Goal: Find specific page/section: Find specific page/section

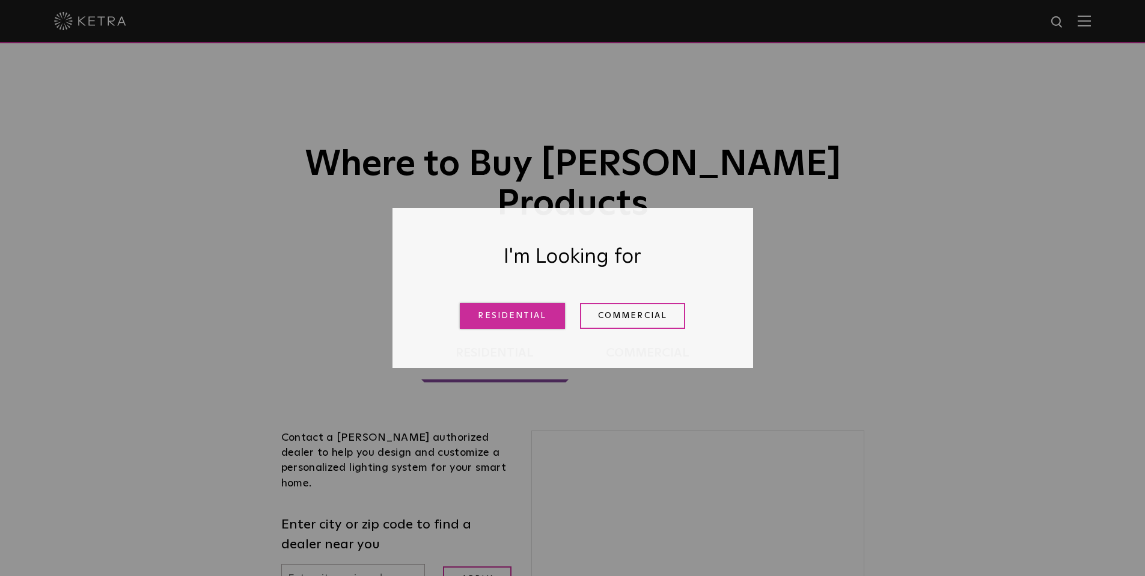
click at [531, 320] on link "Residential" at bounding box center [512, 316] width 105 height 26
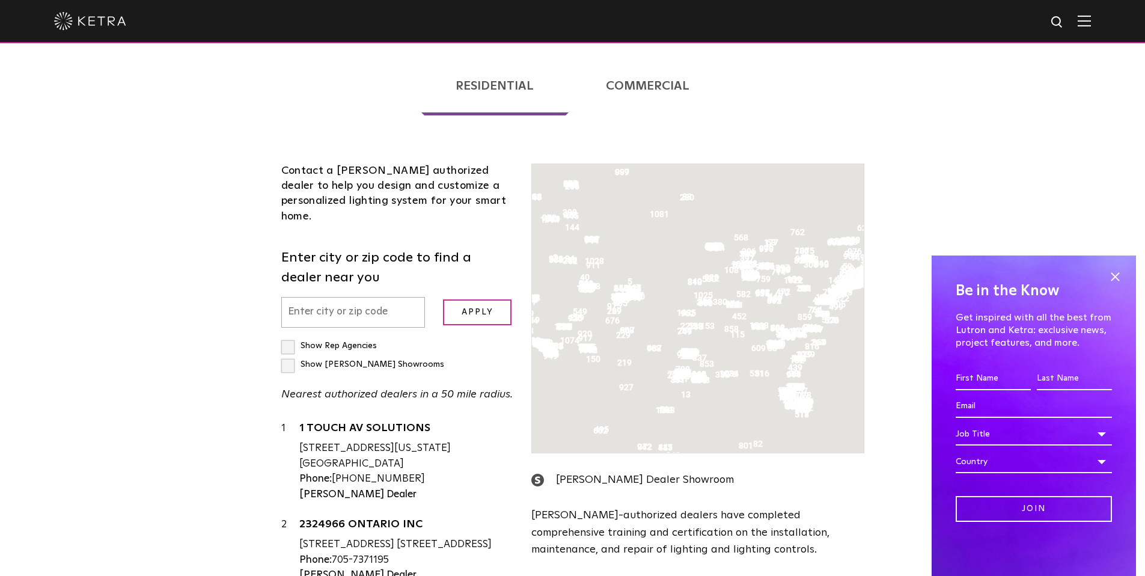
scroll to position [306, 0]
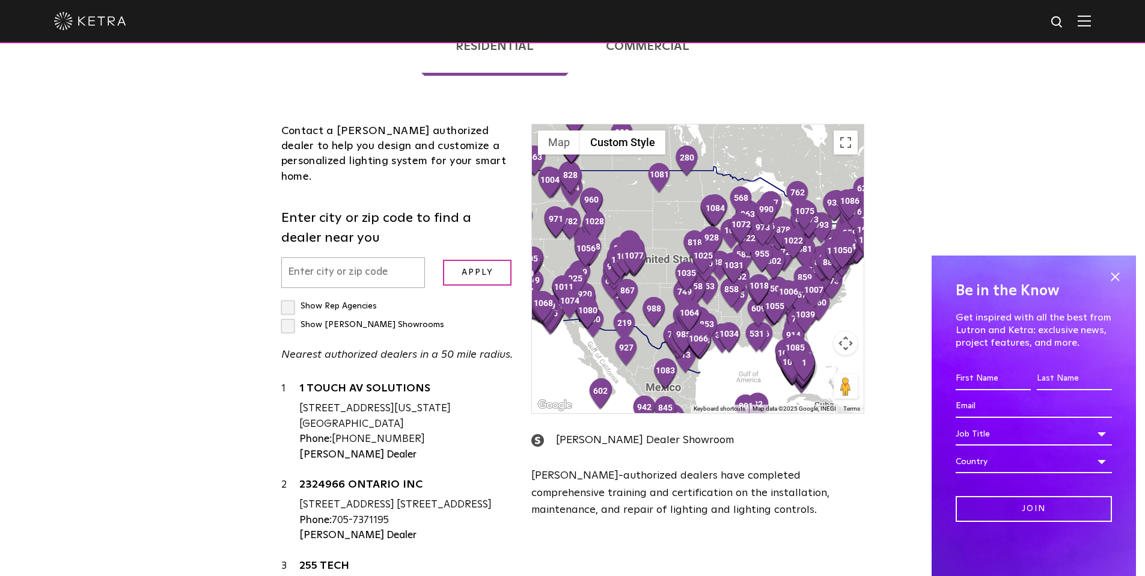
click at [350, 257] on input "text" at bounding box center [353, 272] width 144 height 31
click at [443, 260] on input "Apply" at bounding box center [477, 273] width 69 height 26
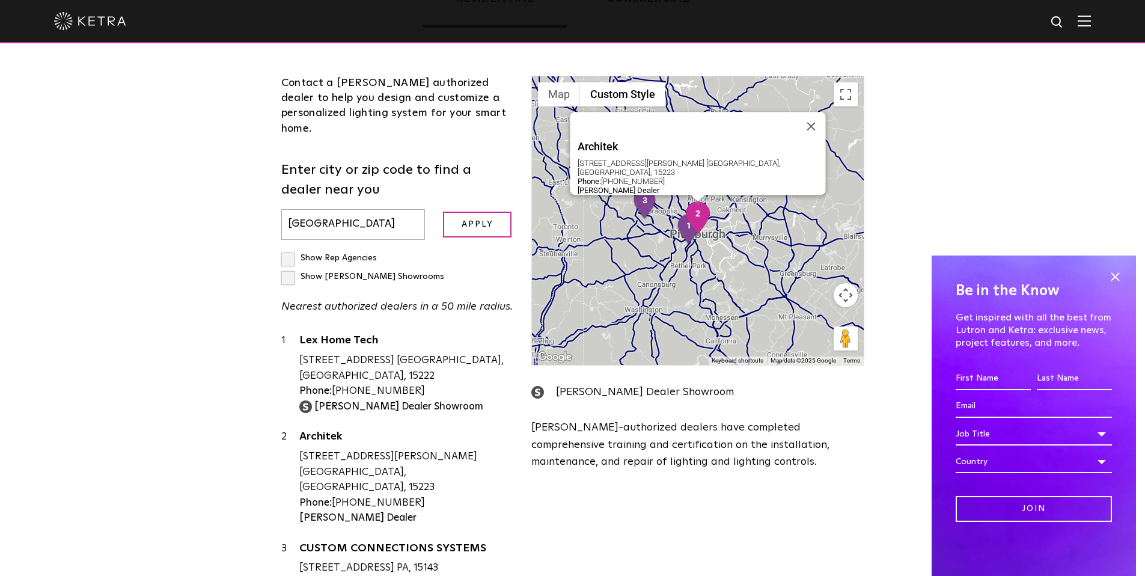
scroll to position [353, 0]
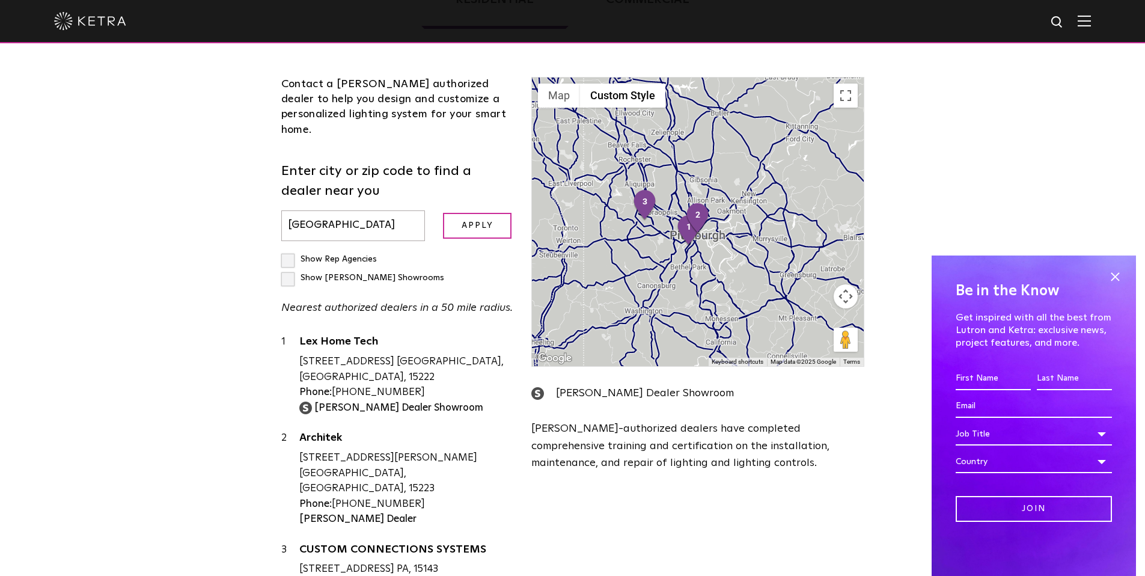
drag, startPoint x: 353, startPoint y: 169, endPoint x: 188, endPoint y: 166, distance: 165.3
click at [188, 166] on div "Loading... Residential Commercial Contact a [PERSON_NAME] authorized dealer to …" at bounding box center [572, 283] width 1145 height 668
click at [443, 213] on input "Apply" at bounding box center [477, 226] width 69 height 26
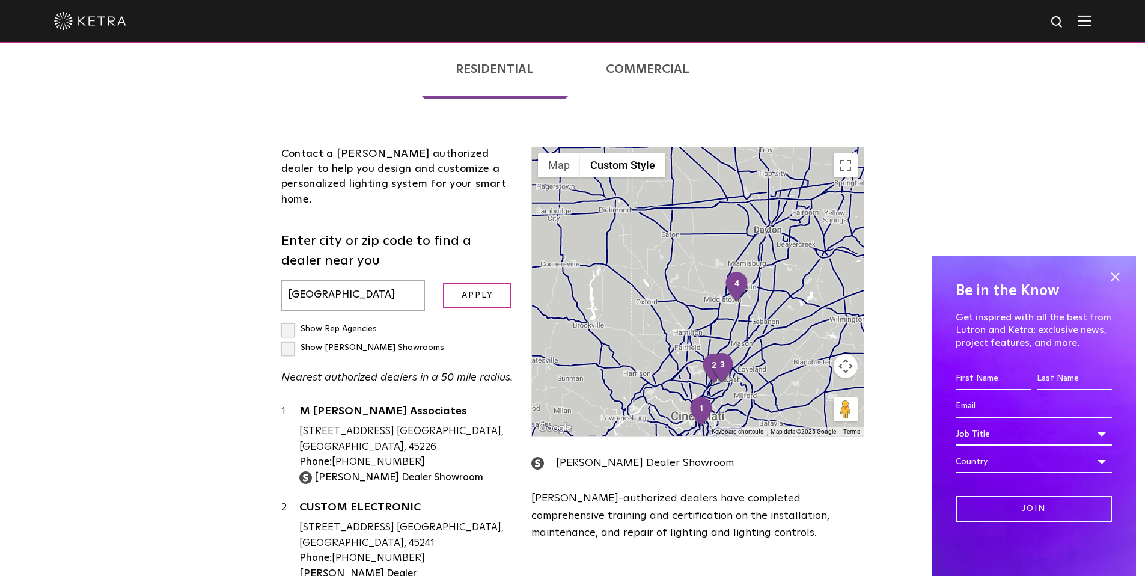
scroll to position [265, 0]
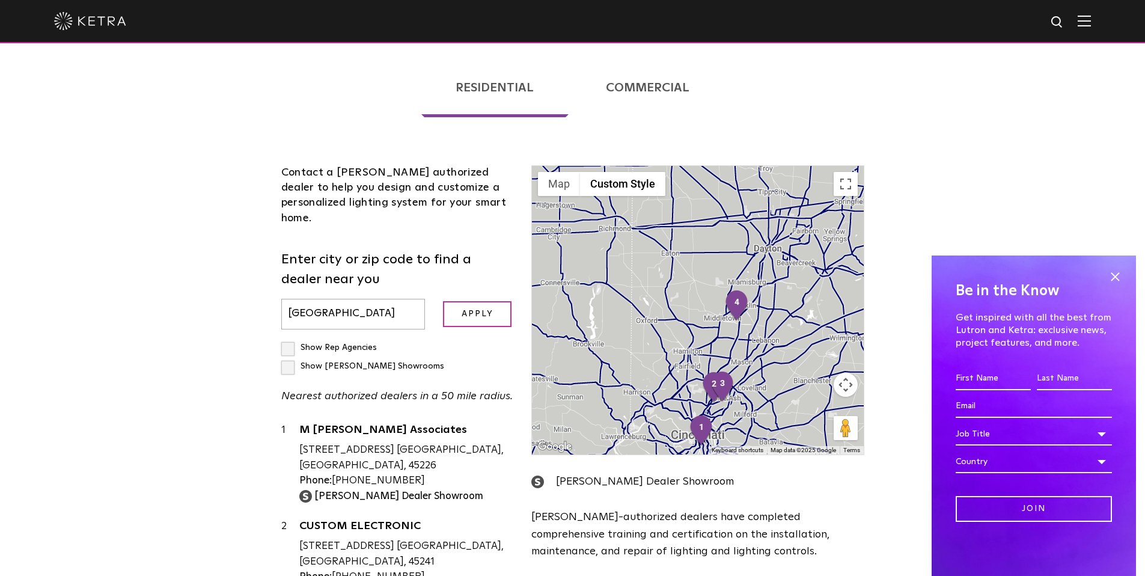
drag, startPoint x: 338, startPoint y: 260, endPoint x: 193, endPoint y: 240, distance: 146.1
click at [193, 240] on div "Loading... Residential Commercial Contact a [PERSON_NAME] authorized dealer to …" at bounding box center [572, 371] width 1145 height 668
click at [443, 301] on input "Apply" at bounding box center [477, 314] width 69 height 26
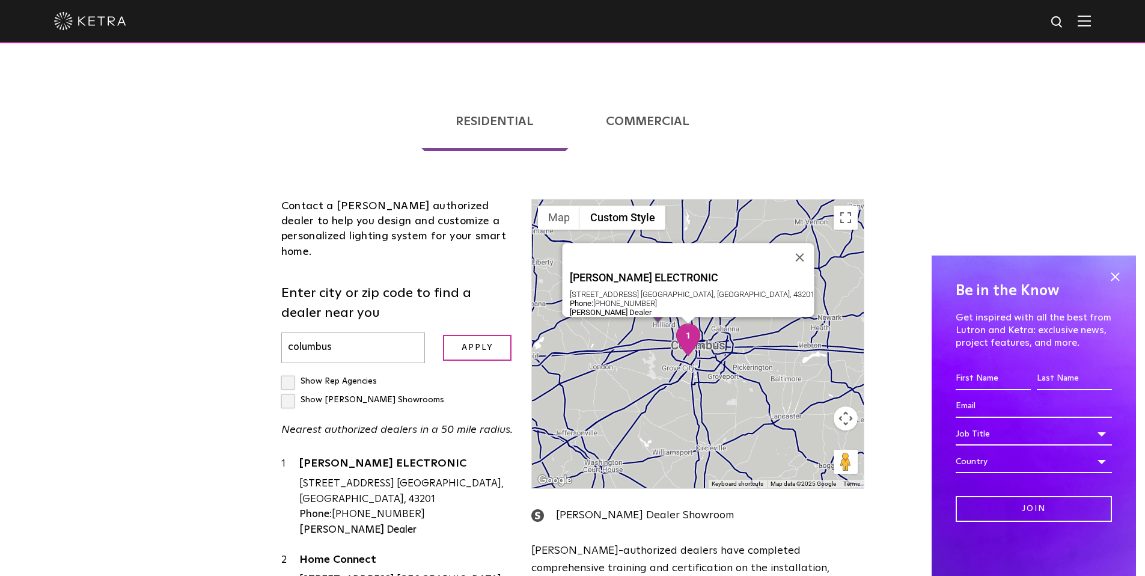
scroll to position [231, 0]
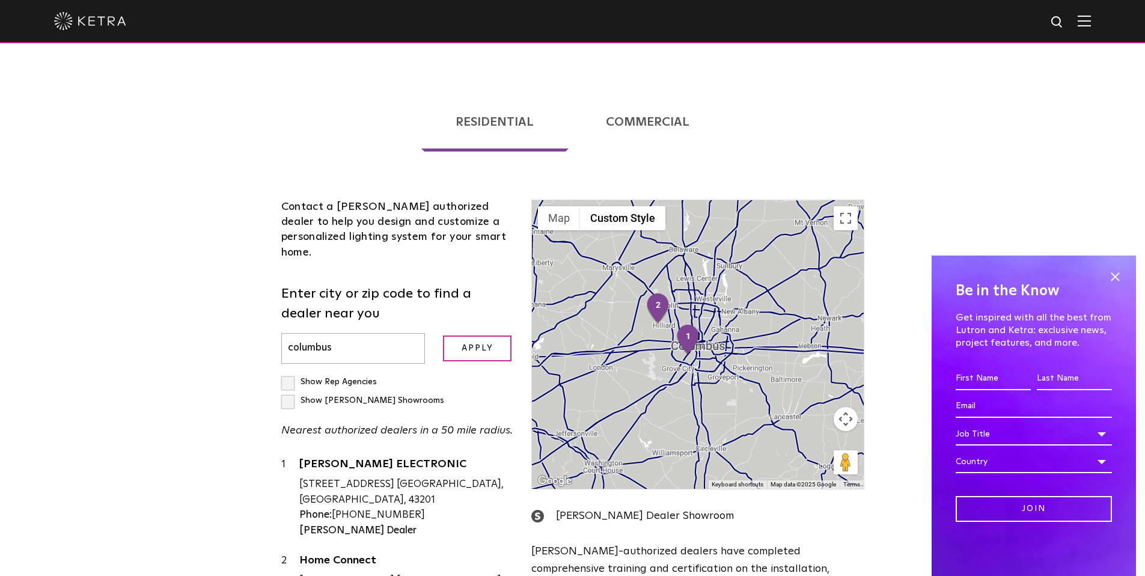
drag, startPoint x: 341, startPoint y: 296, endPoint x: 151, endPoint y: 280, distance: 190.5
click at [151, 280] on div "Loading... Residential Commercial Contact a [PERSON_NAME] authorized dealer to …" at bounding box center [572, 376] width 1145 height 608
click at [443, 335] on input "Apply" at bounding box center [477, 348] width 69 height 26
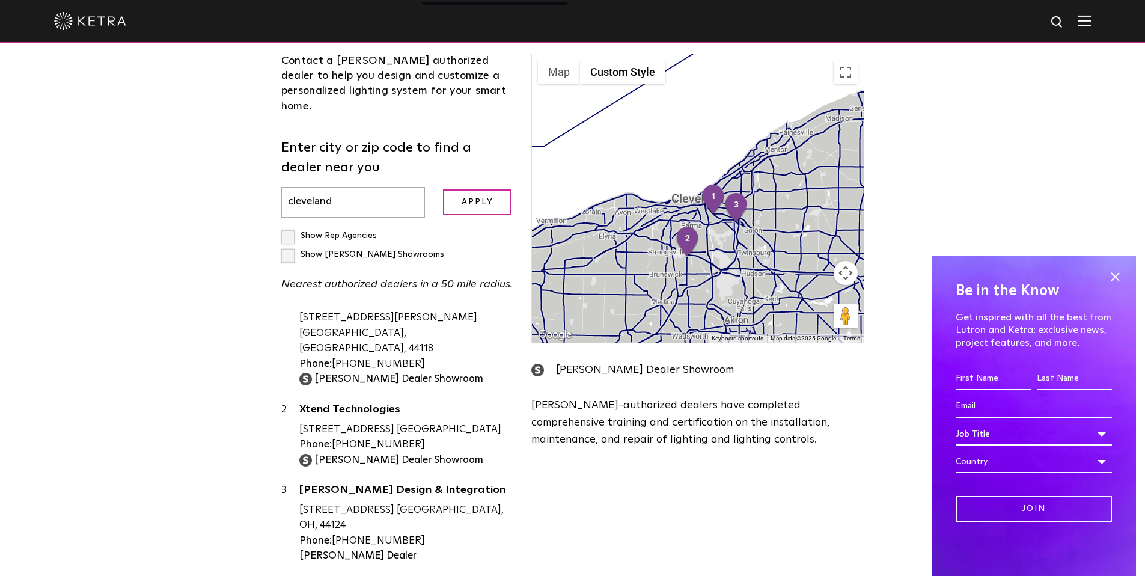
scroll to position [0, 0]
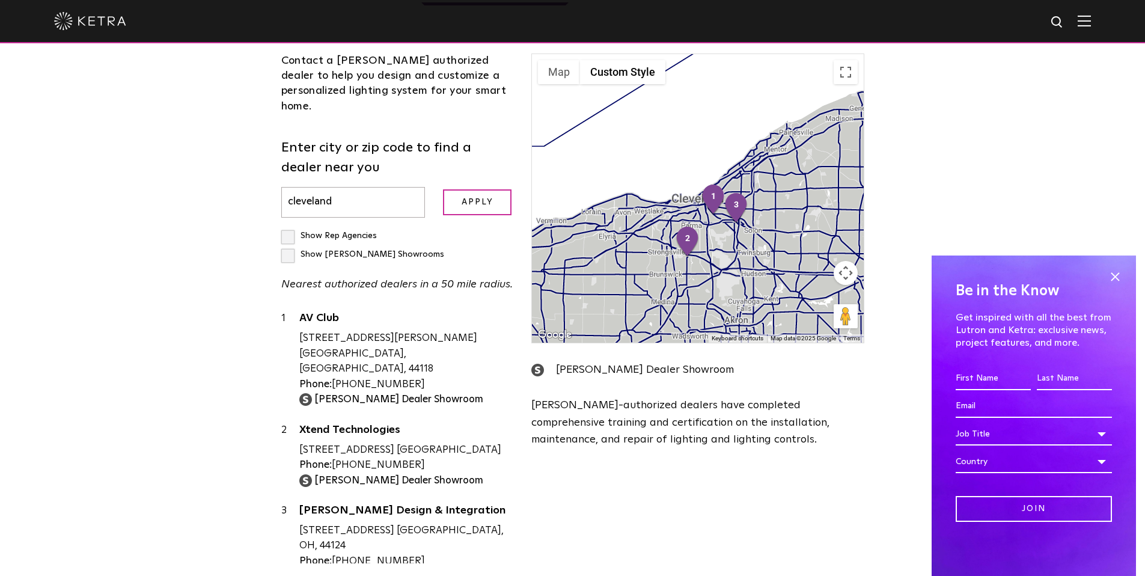
drag, startPoint x: 340, startPoint y: 142, endPoint x: 204, endPoint y: 142, distance: 135.8
click at [204, 142] on div "Loading... Residential Commercial Contact a [PERSON_NAME] authorized dealer to …" at bounding box center [572, 259] width 1145 height 668
type input "[GEOGRAPHIC_DATA]"
click at [443, 189] on input "Apply" at bounding box center [477, 202] width 69 height 26
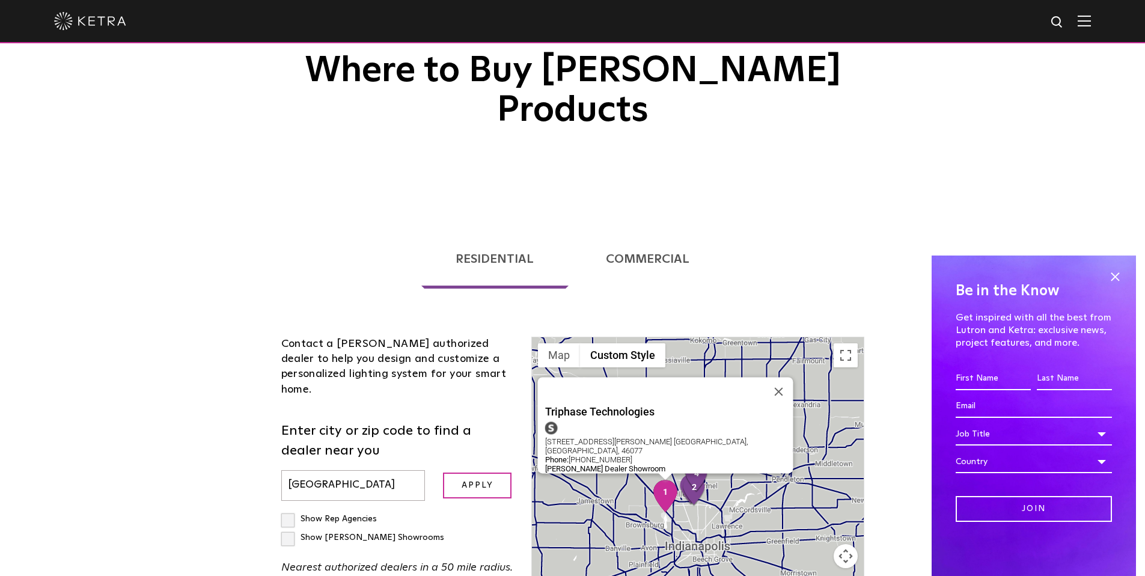
scroll to position [50, 0]
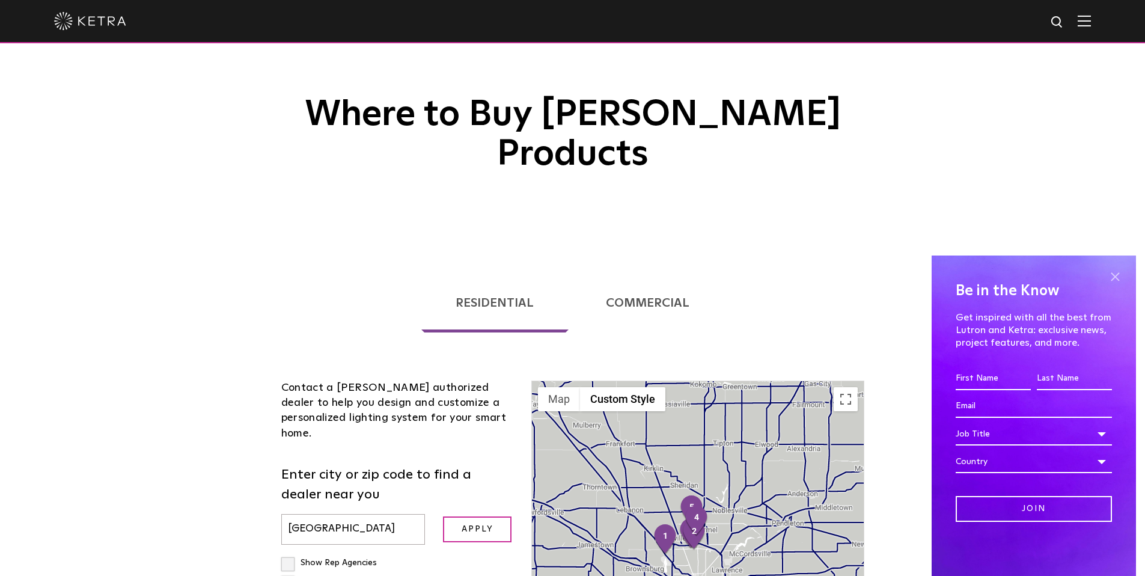
click at [1115, 276] on span at bounding box center [1115, 276] width 18 height 18
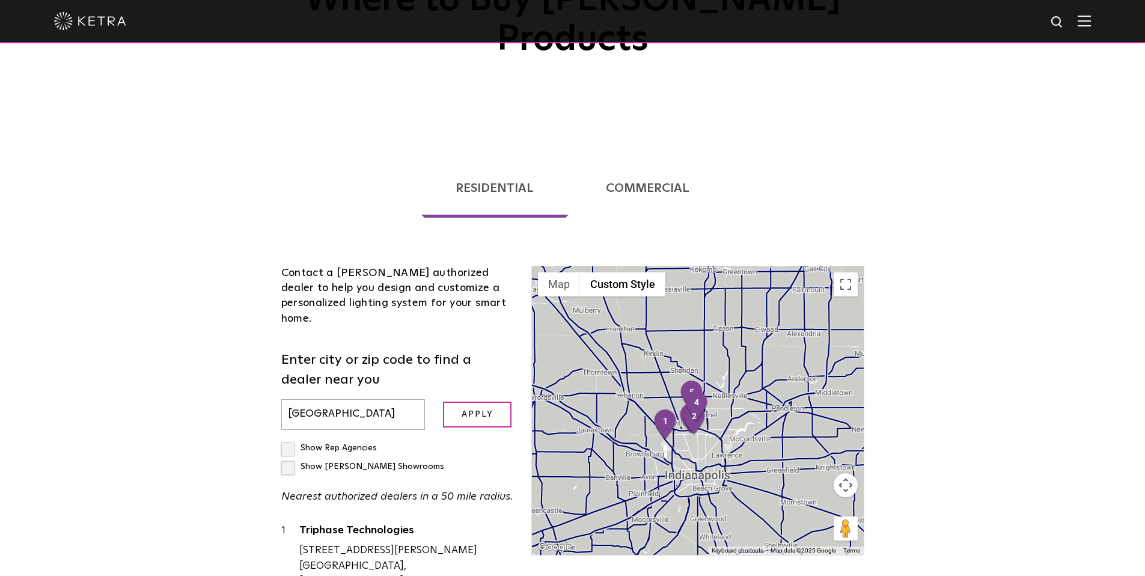
scroll to position [235, 0]
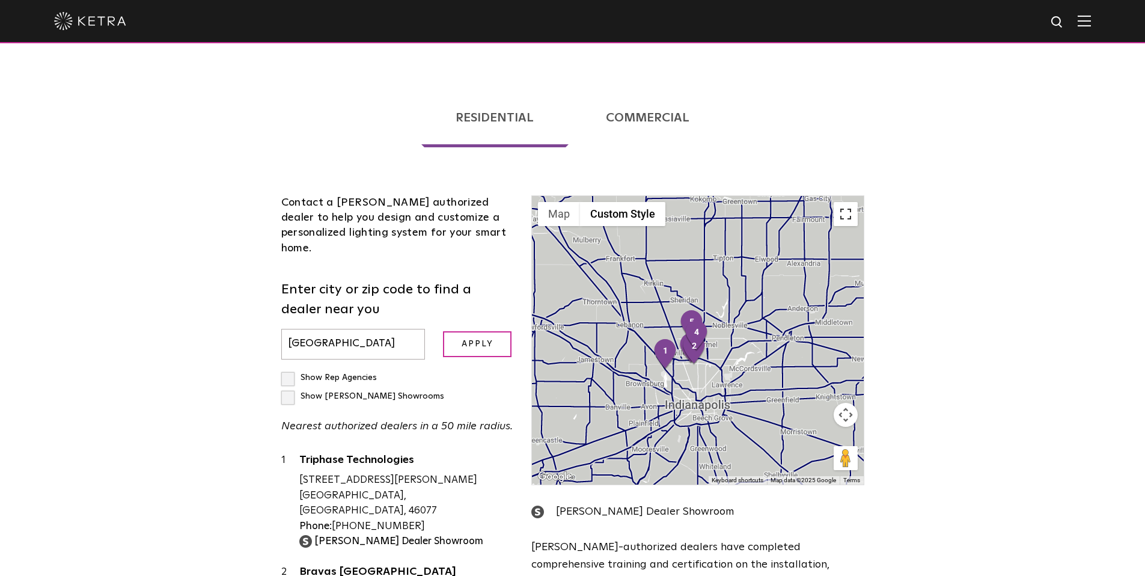
click at [847, 202] on button "Toggle fullscreen view" at bounding box center [845, 214] width 24 height 24
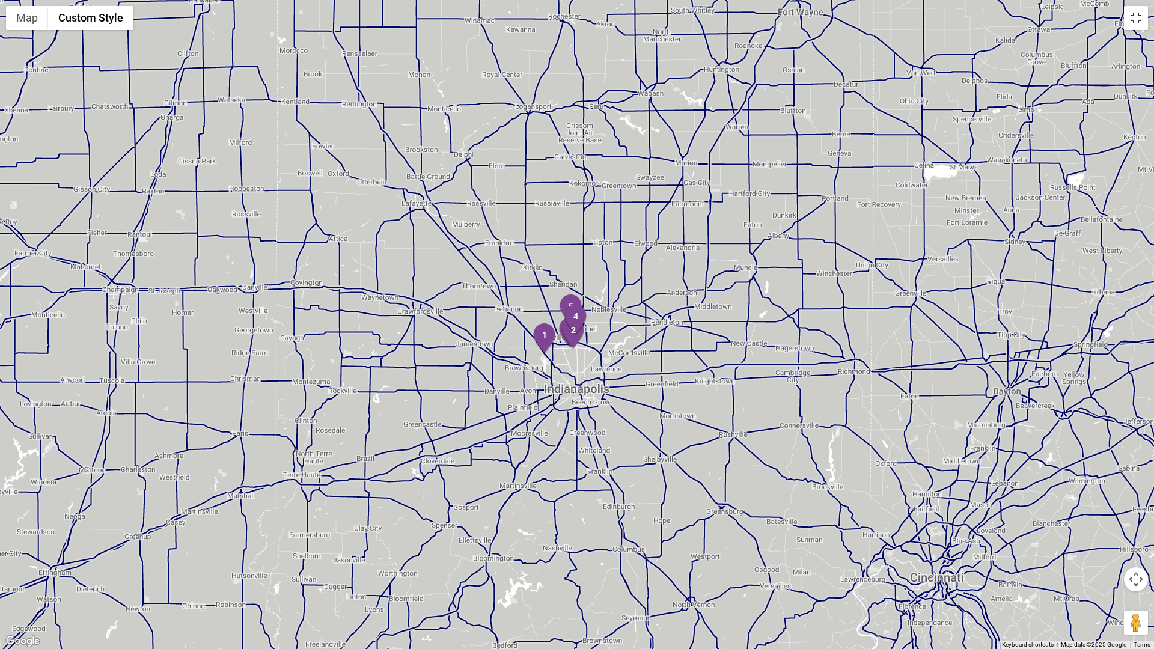
click at [1135, 16] on button "Toggle fullscreen view" at bounding box center [1136, 18] width 24 height 24
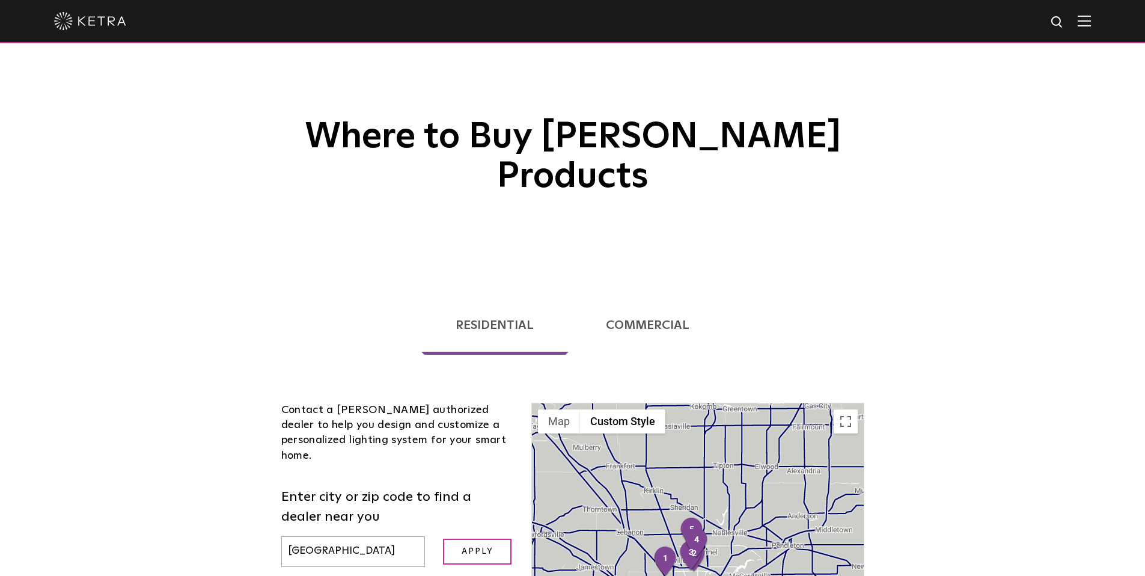
scroll to position [0, 0]
